Goal: Information Seeking & Learning: Check status

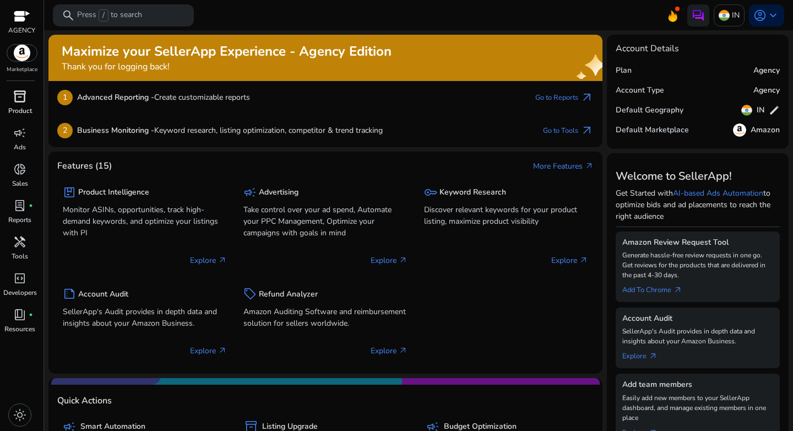
click at [18, 100] on span "inventory_2" at bounding box center [19, 96] width 13 height 13
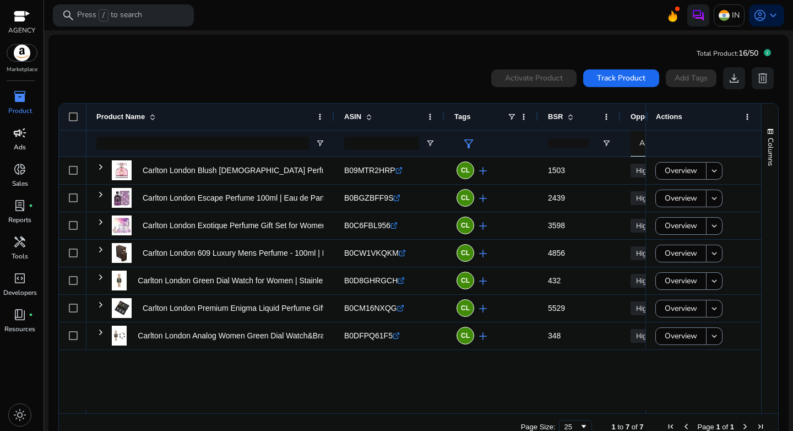
click at [23, 136] on span "campaign" at bounding box center [19, 132] width 13 height 13
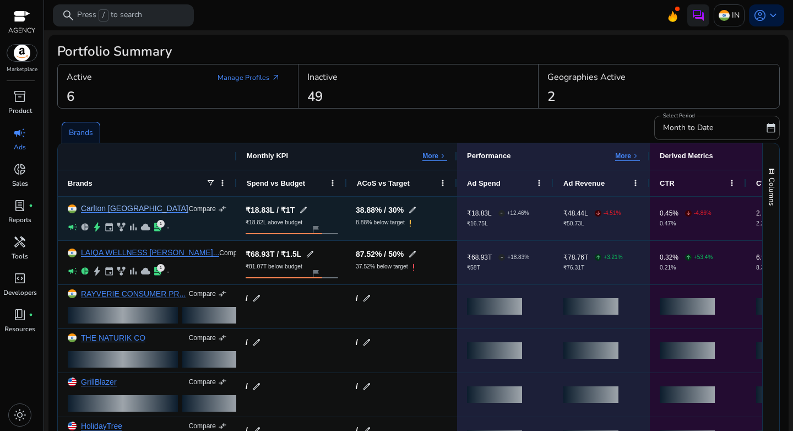
click at [107, 208] on link "Carlton [GEOGRAPHIC_DATA]" at bounding box center [134, 208] width 107 height 8
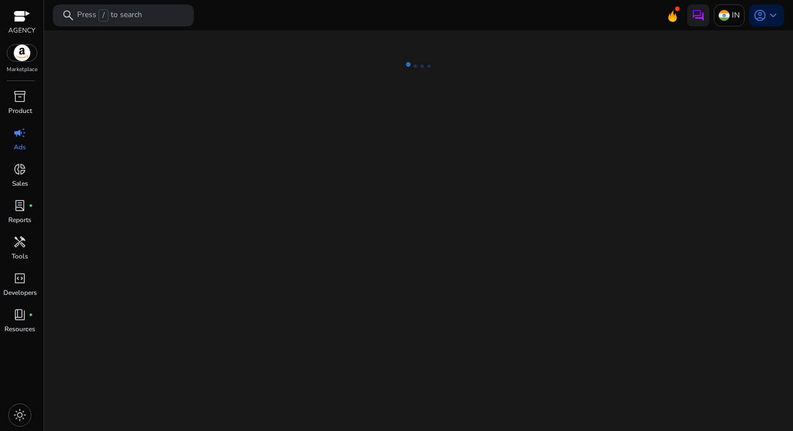
select select "*"
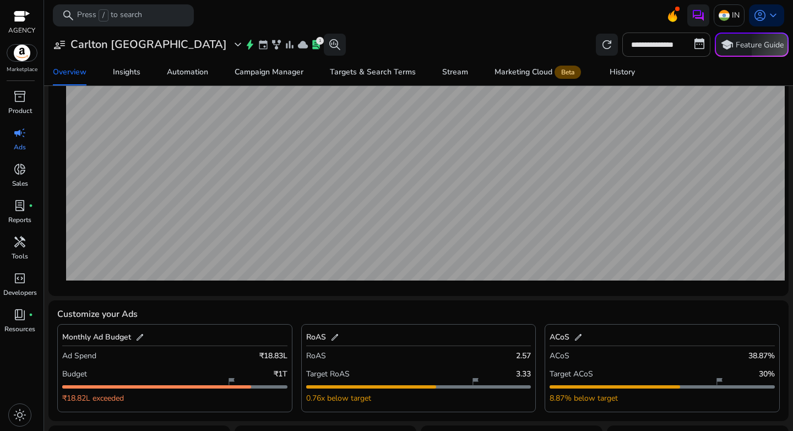
scroll to position [5, 0]
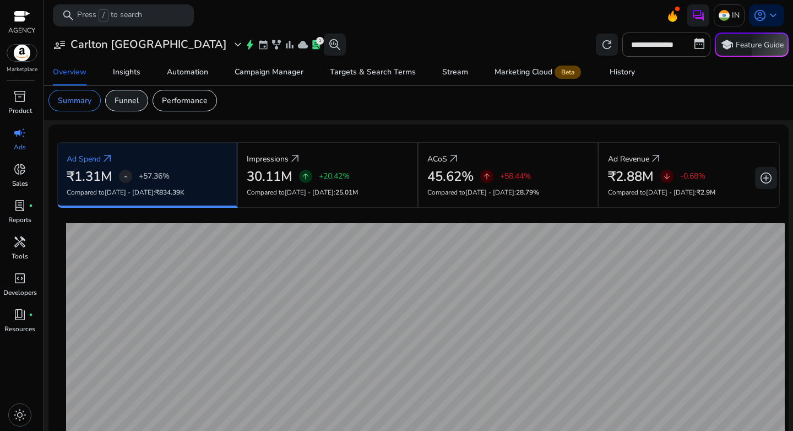
click at [118, 96] on p "Funnel" at bounding box center [127, 101] width 24 height 12
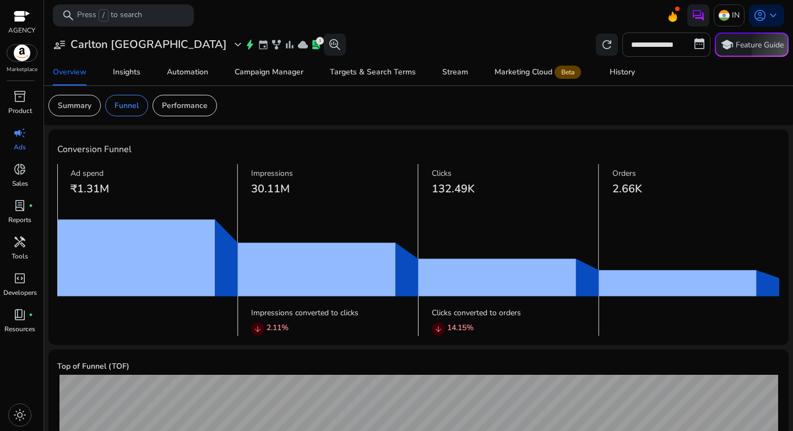
click at [651, 44] on input "**********" at bounding box center [666, 44] width 88 height 24
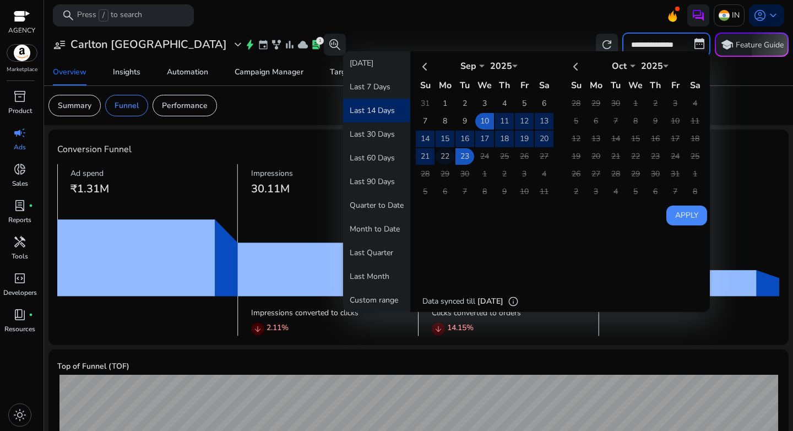
click at [444, 156] on td "22" at bounding box center [445, 156] width 19 height 17
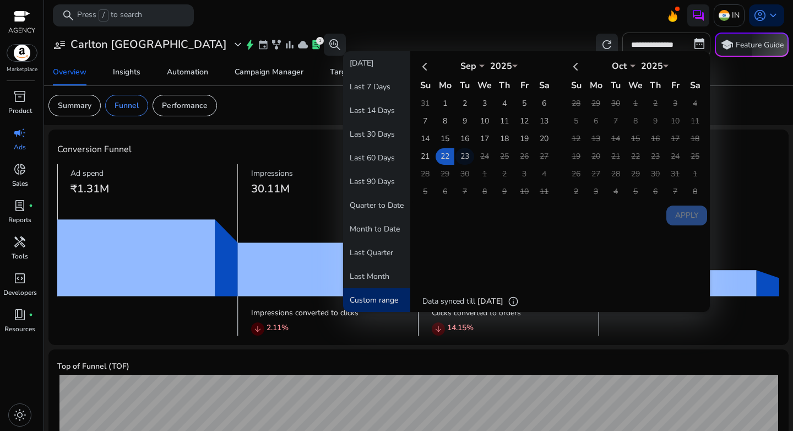
click at [460, 156] on td "23" at bounding box center [464, 156] width 19 height 17
click at [677, 216] on button "Apply" at bounding box center [686, 215] width 41 height 20
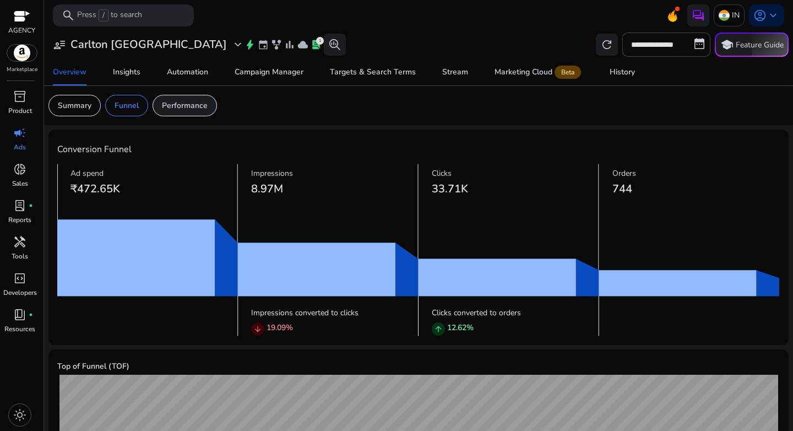
click at [186, 113] on div "Performance" at bounding box center [185, 105] width 64 height 21
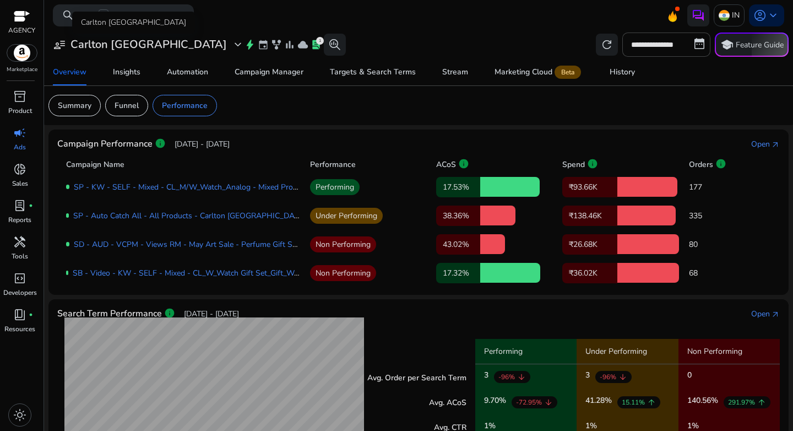
click at [100, 45] on h3 "Carlton [GEOGRAPHIC_DATA]" at bounding box center [148, 44] width 156 height 13
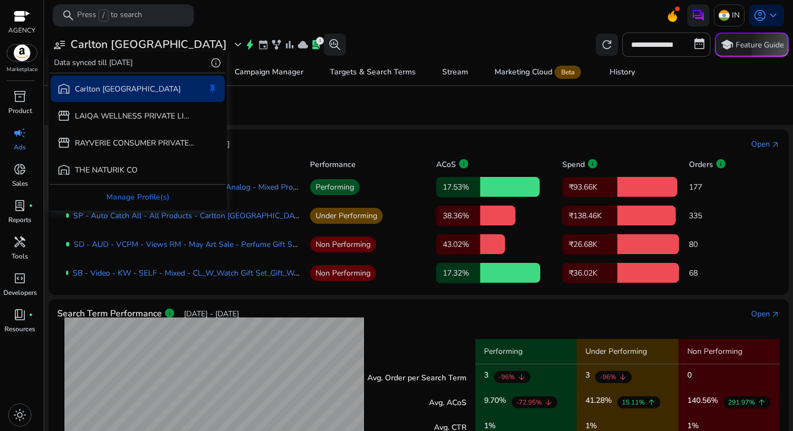
click at [25, 172] on div at bounding box center [396, 215] width 793 height 431
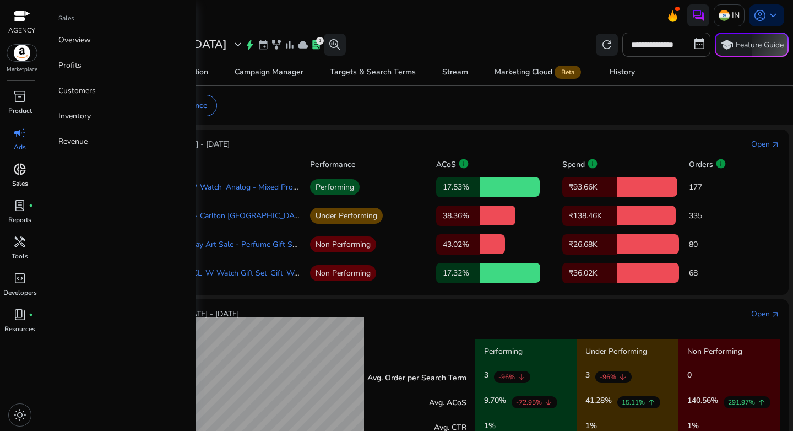
click at [12, 175] on div "donut_small" at bounding box center [19, 169] width 31 height 18
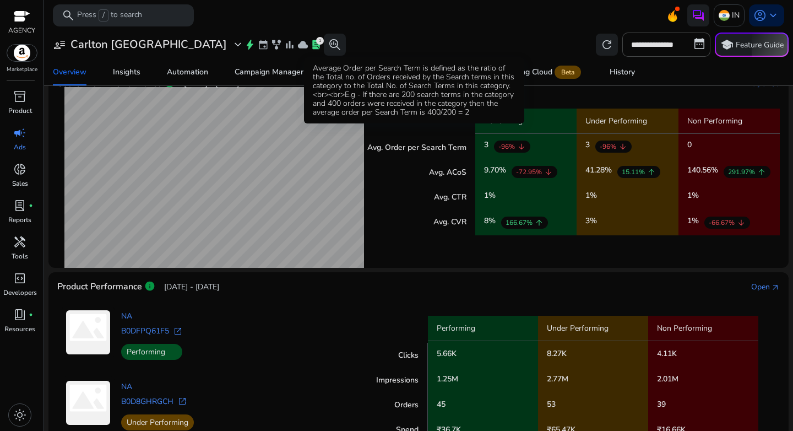
scroll to position [244, 0]
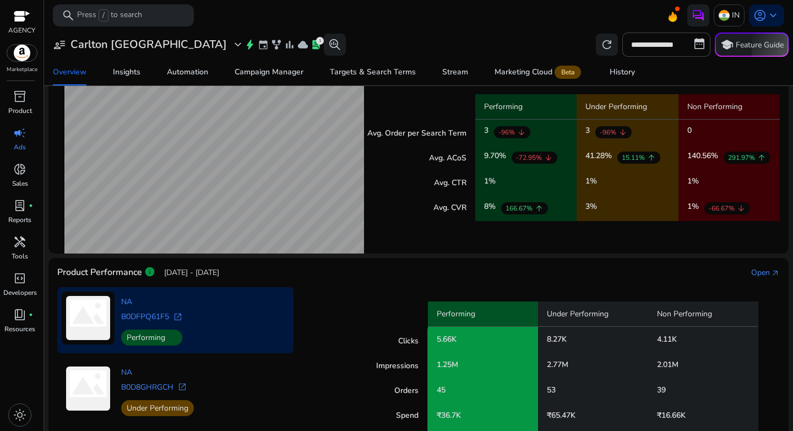
click at [180, 317] on span "open_in_new" at bounding box center [177, 316] width 9 height 9
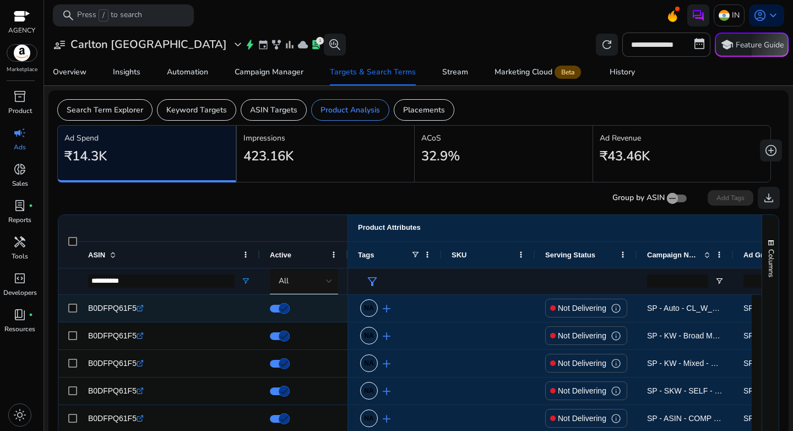
click at [139, 311] on icon ".st0{fill:#2c8af8}" at bounding box center [140, 307] width 7 height 7
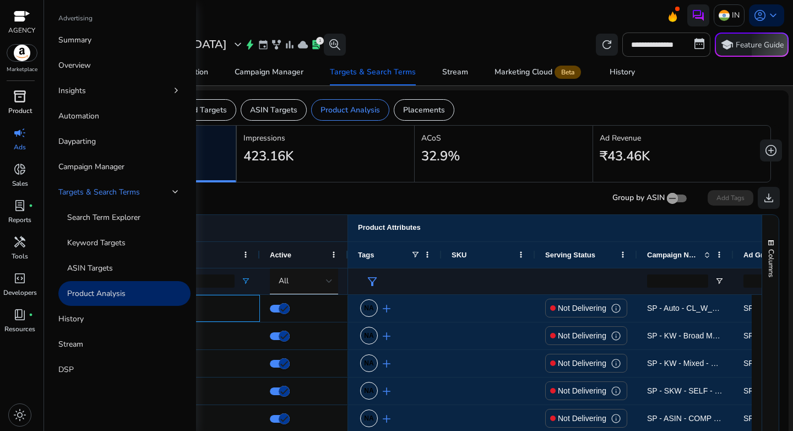
click at [20, 110] on p "Product" at bounding box center [20, 111] width 24 height 10
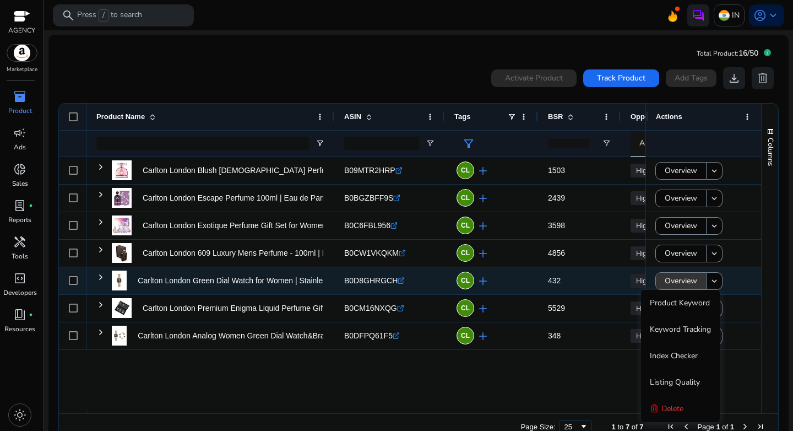
click at [687, 281] on span "Overview" at bounding box center [681, 280] width 32 height 23
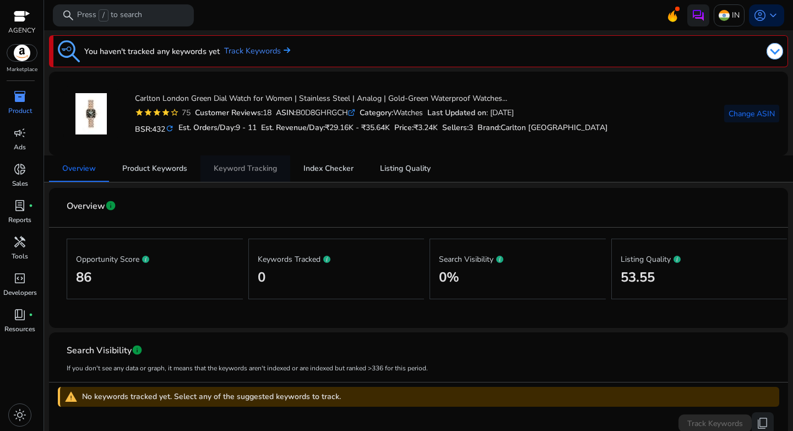
click at [255, 175] on span "Keyword Tracking" at bounding box center [245, 168] width 63 height 26
